Goal: Transaction & Acquisition: Purchase product/service

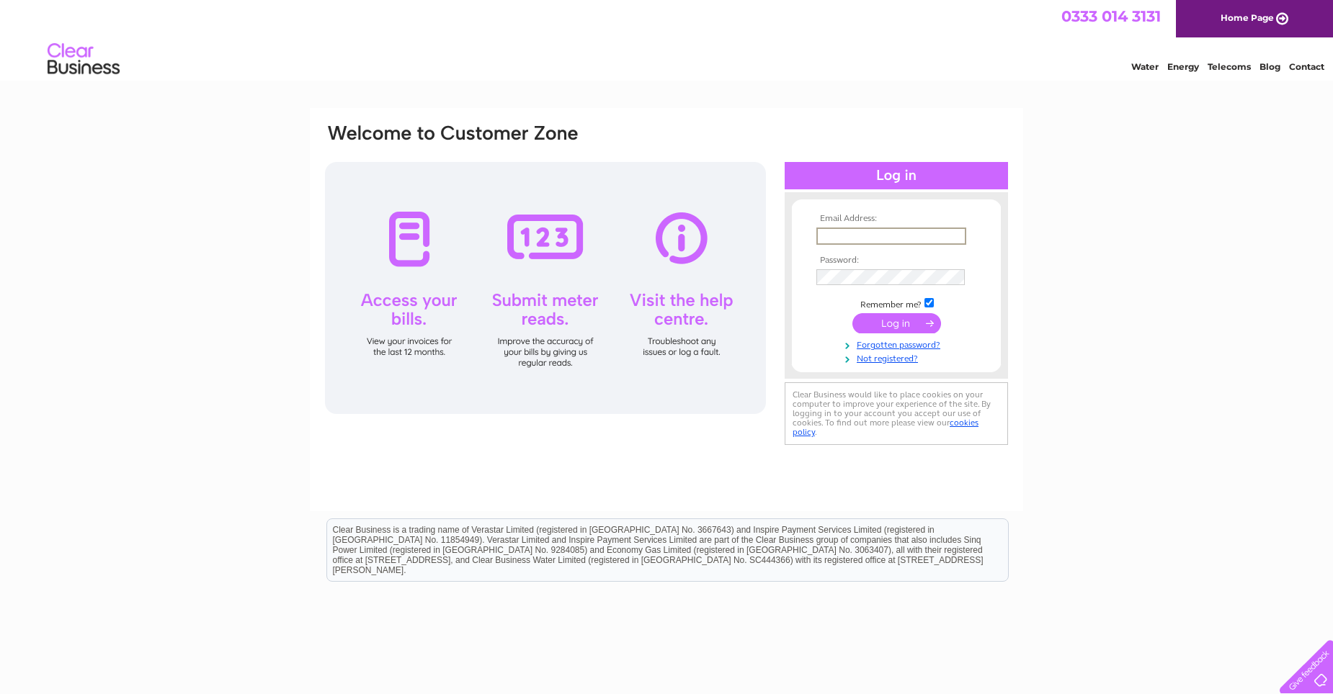
type input "bakerskilmarnock@gmail.com"
click at [901, 321] on input "submit" at bounding box center [896, 322] width 89 height 20
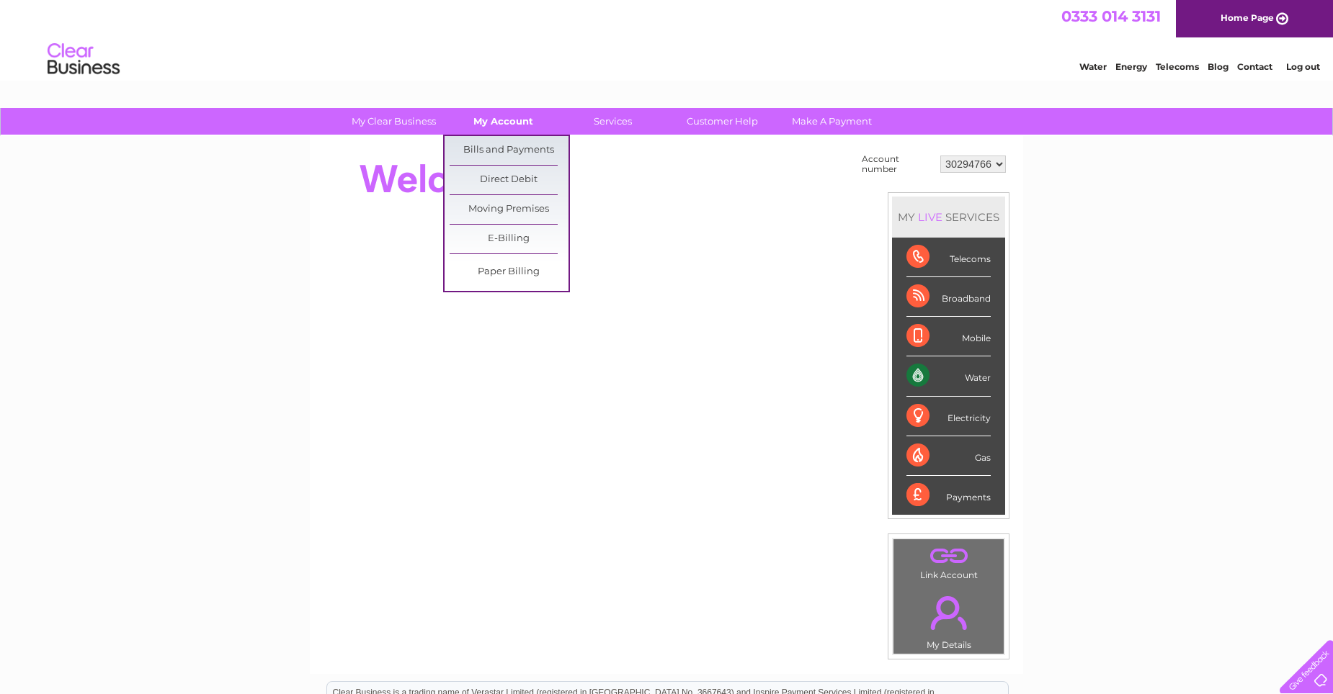
click at [492, 124] on link "My Account" at bounding box center [503, 121] width 119 height 27
click at [496, 149] on link "Bills and Payments" at bounding box center [509, 150] width 119 height 29
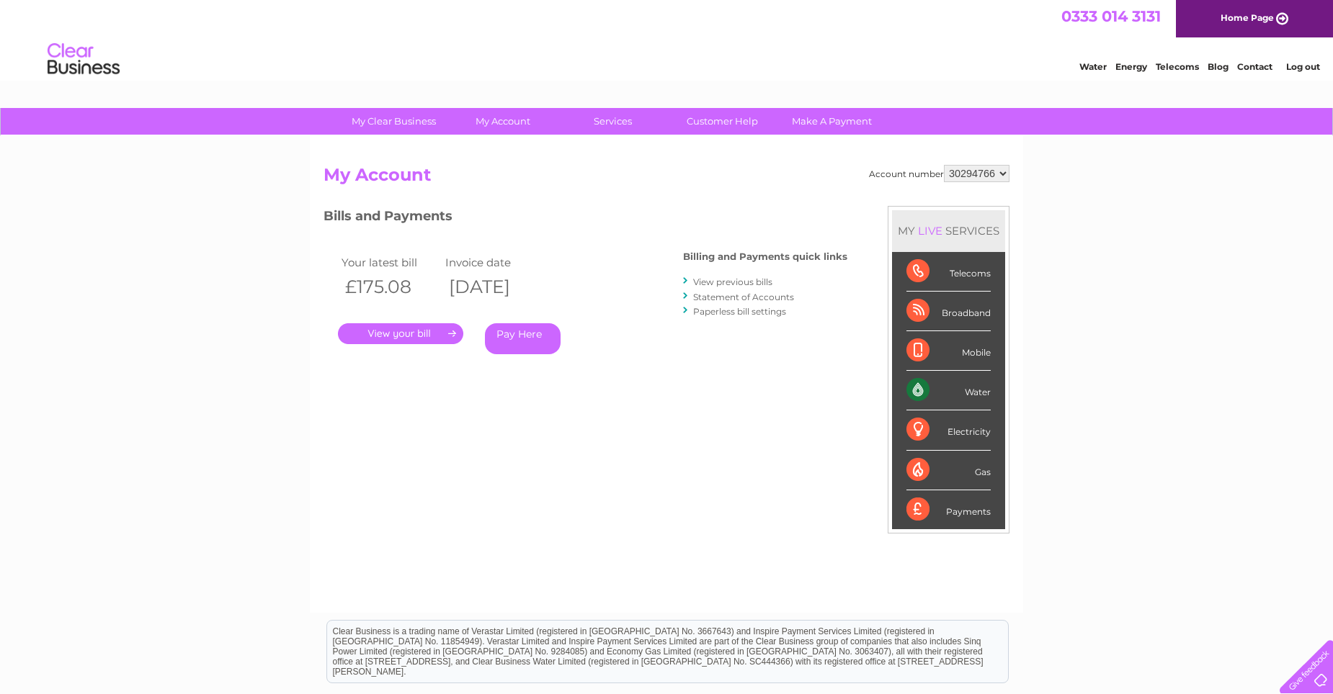
click at [735, 297] on link "Statement of Accounts" at bounding box center [743, 297] width 101 height 11
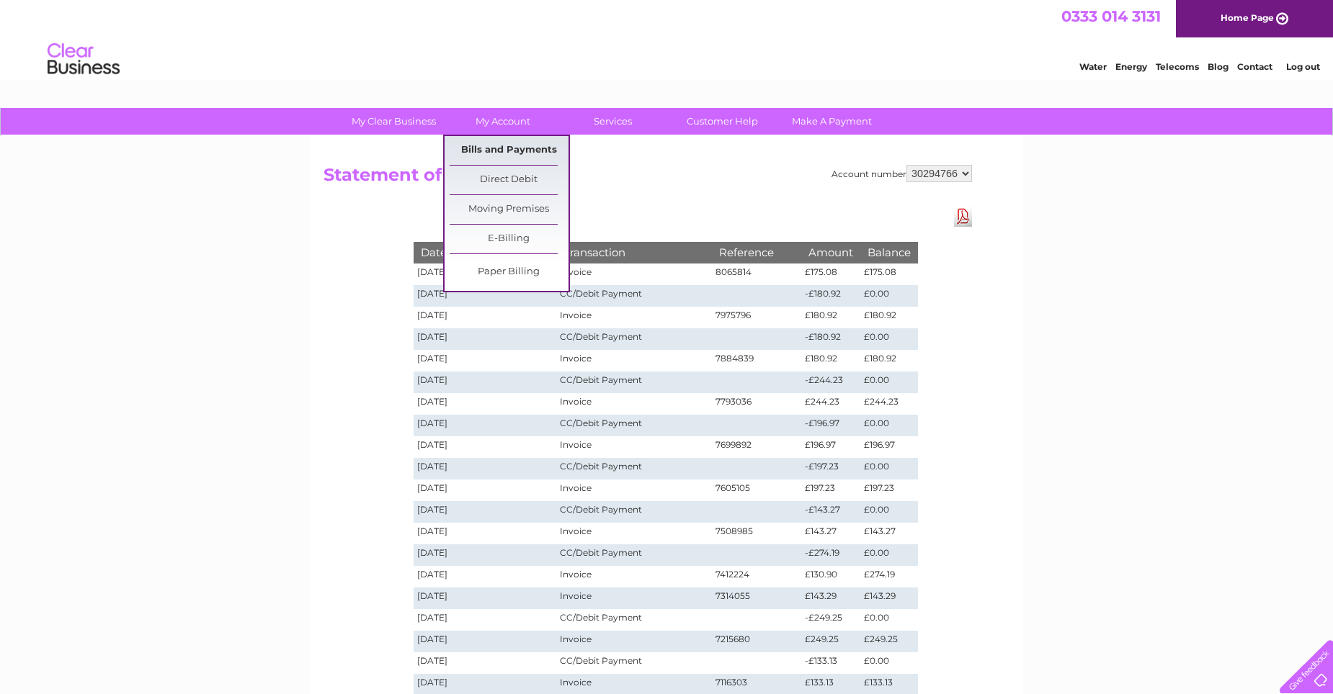
click at [509, 146] on link "Bills and Payments" at bounding box center [509, 150] width 119 height 29
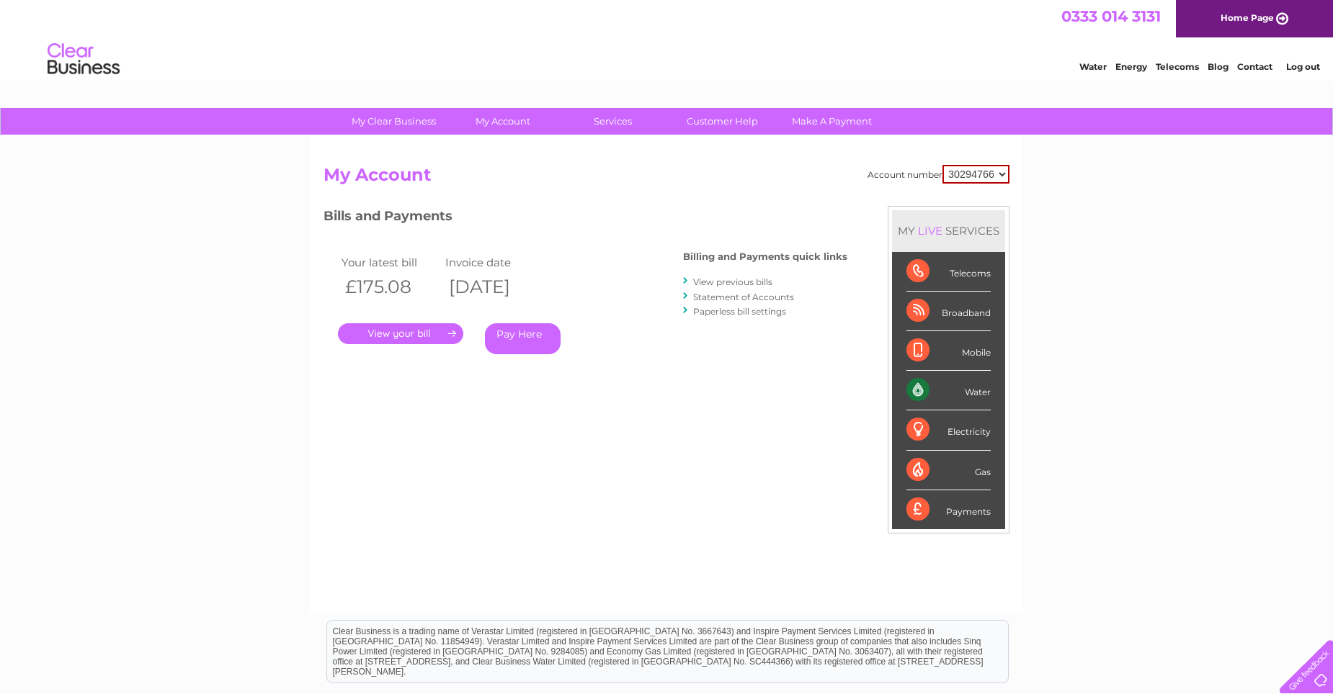
click at [427, 338] on link "." at bounding box center [400, 333] width 125 height 21
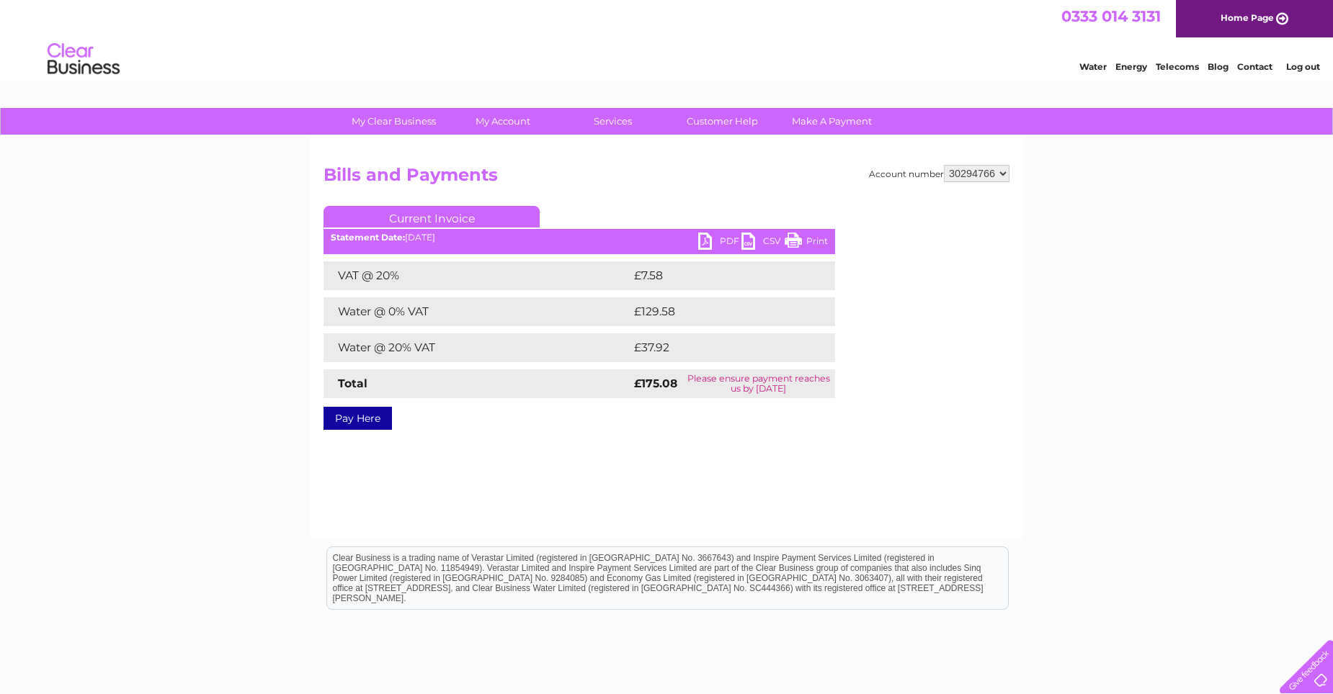
click at [723, 243] on link "PDF" at bounding box center [719, 243] width 43 height 21
click at [359, 420] on link "Pay Here" at bounding box center [357, 418] width 68 height 23
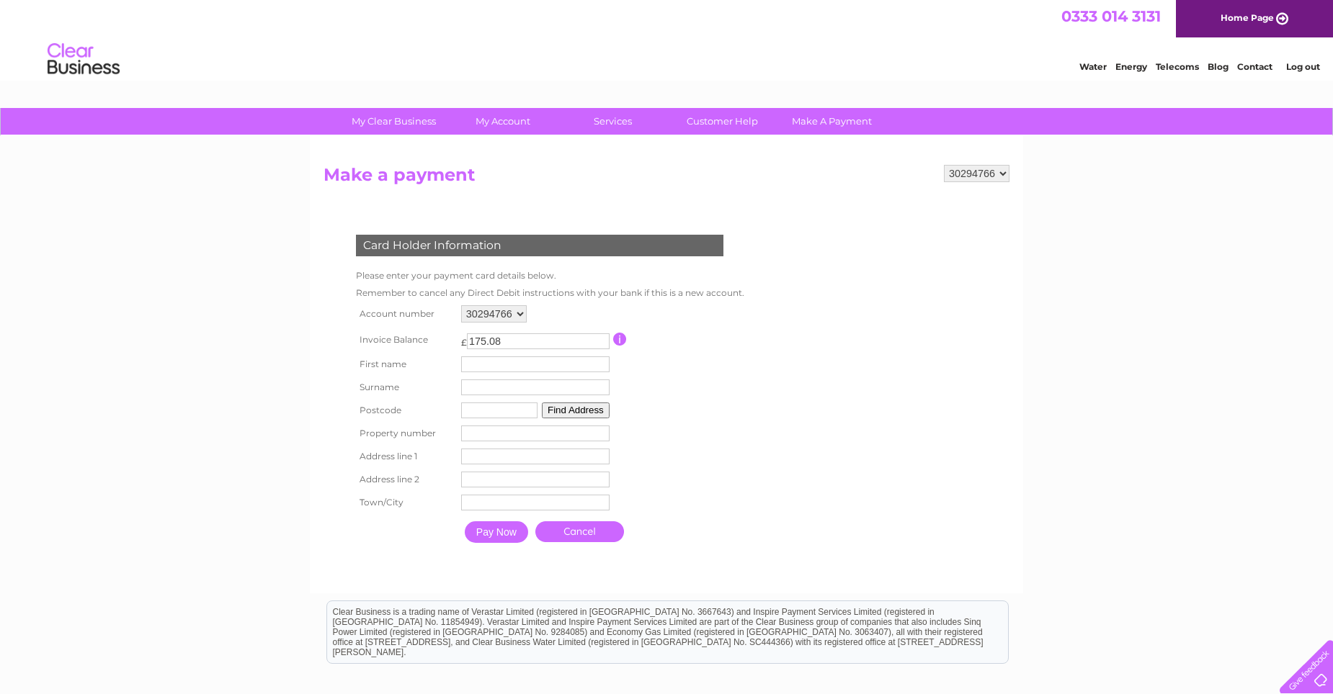
click at [498, 363] on input "text" at bounding box center [535, 365] width 148 height 16
type input "Craig"
type input "Robertson"
type input "ka3 4af"
click at [577, 414] on button "Find Address" at bounding box center [576, 411] width 68 height 16
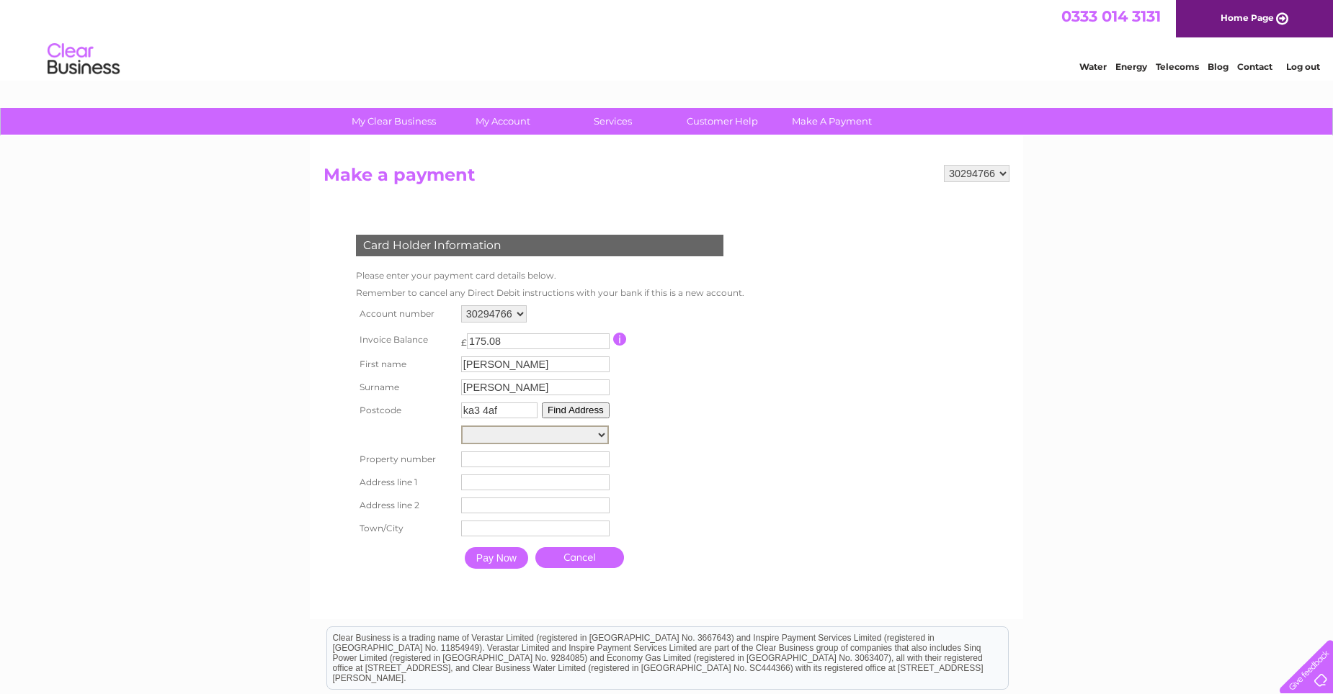
click at [514, 441] on select "Street Record, Joiners Lane Post Box 1M From Post Office,, Main Street Street R…" at bounding box center [535, 435] width 148 height 19
select select "45,Main Street,,Kilmarnock"
click at [461, 426] on select "Street Record, Joiners Lane Post Box 1M From Post Office,, Main Street Street R…" at bounding box center [535, 435] width 148 height 19
type input "45"
type input "Main Street"
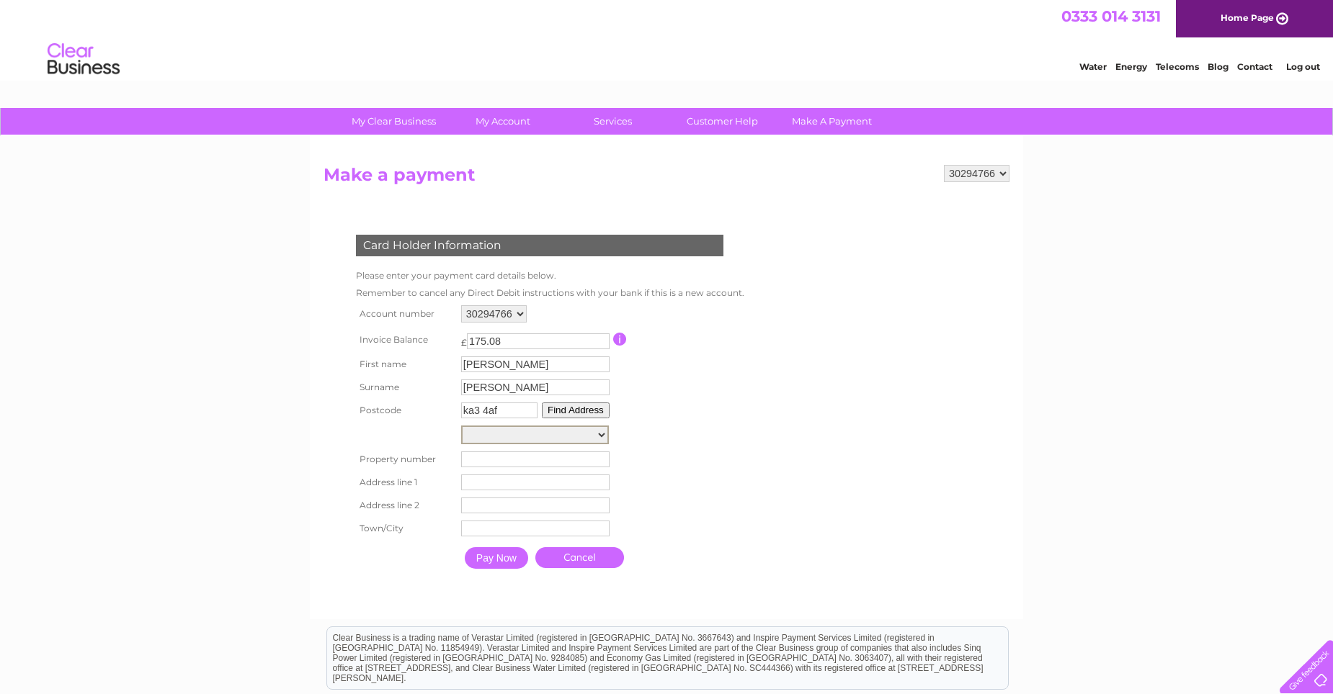
type input "Kilmarnock"
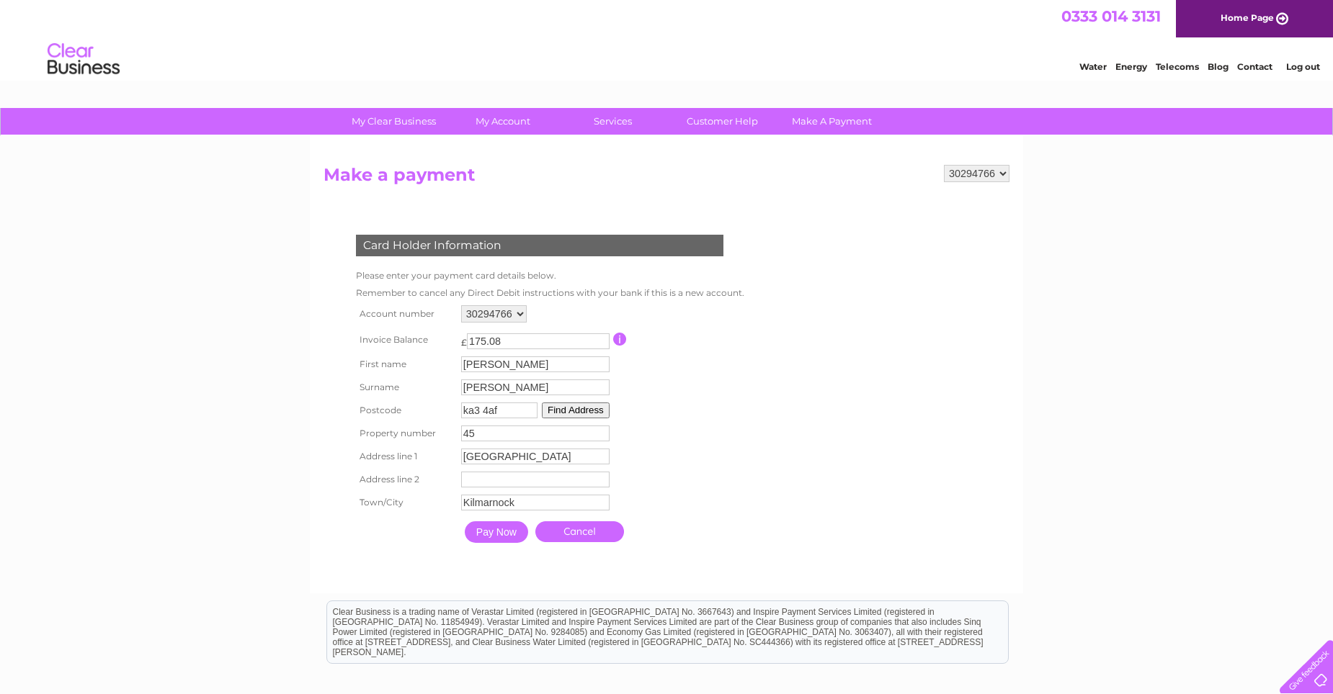
click at [499, 538] on input "Pay Now" at bounding box center [496, 533] width 63 height 22
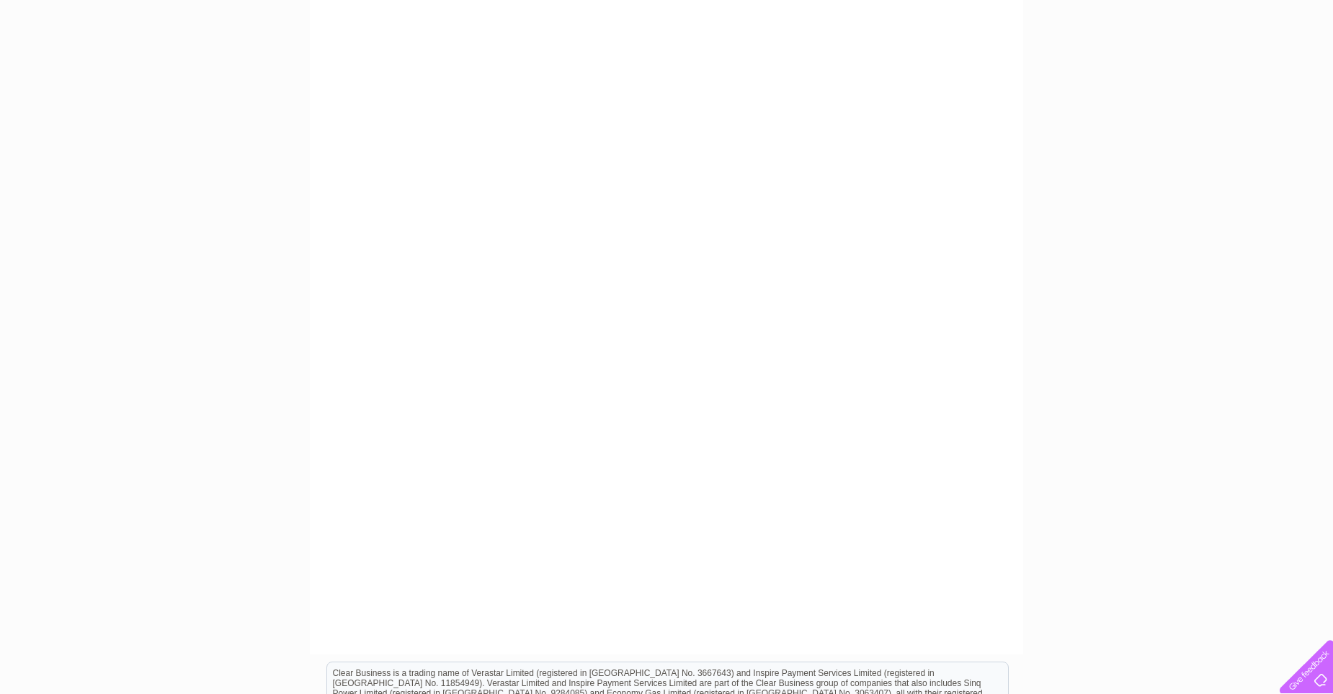
scroll to position [144, 0]
